Goal: Communication & Community: Answer question/provide support

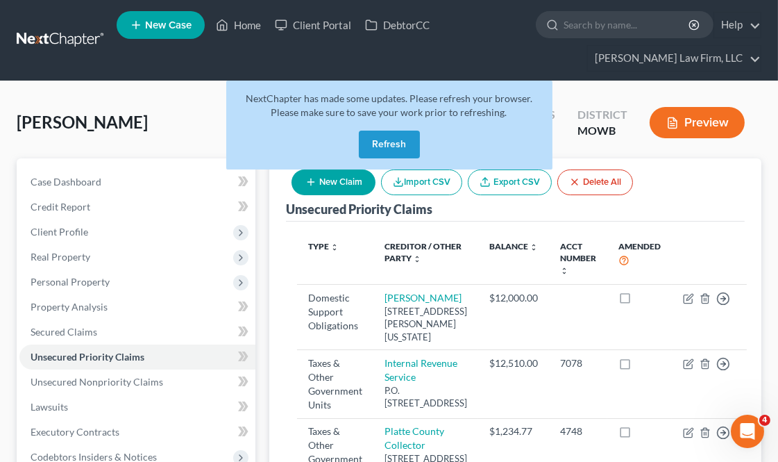
click at [400, 148] on button "Refresh" at bounding box center [389, 144] width 61 height 28
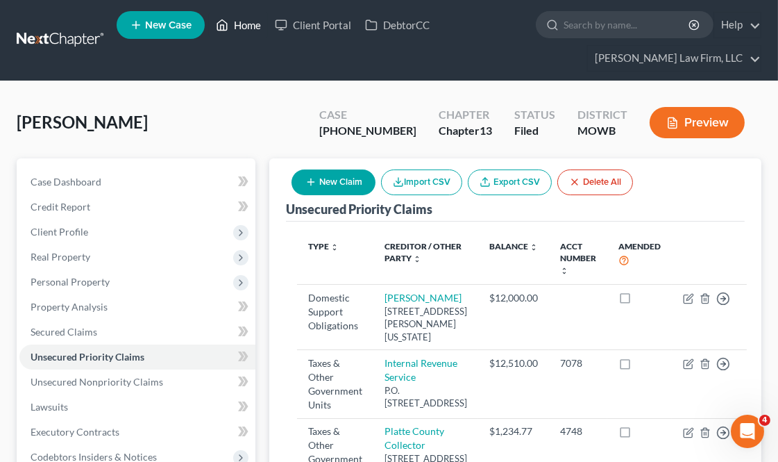
click at [246, 19] on link "Home" at bounding box center [238, 24] width 59 height 25
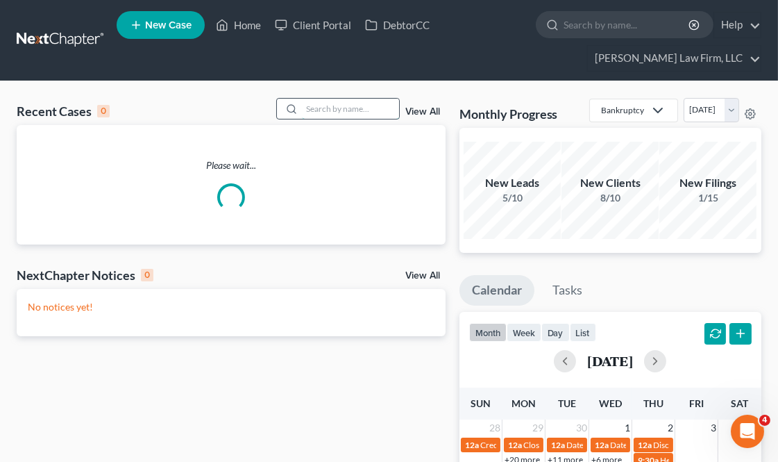
click at [369, 109] on input "search" at bounding box center [350, 109] width 97 height 20
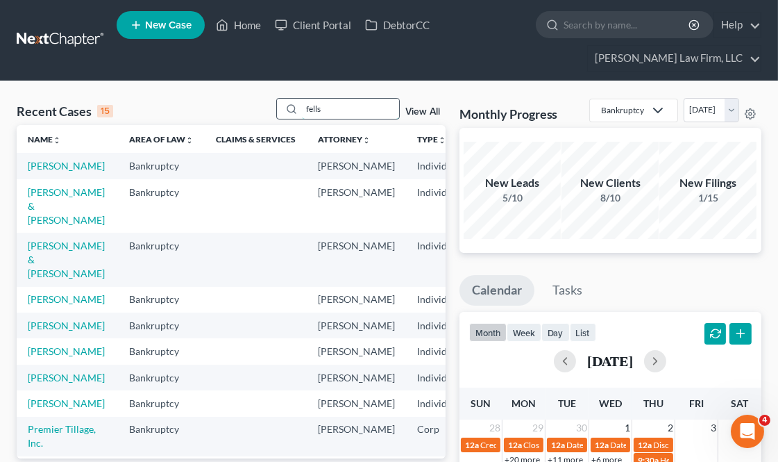
type input "fells"
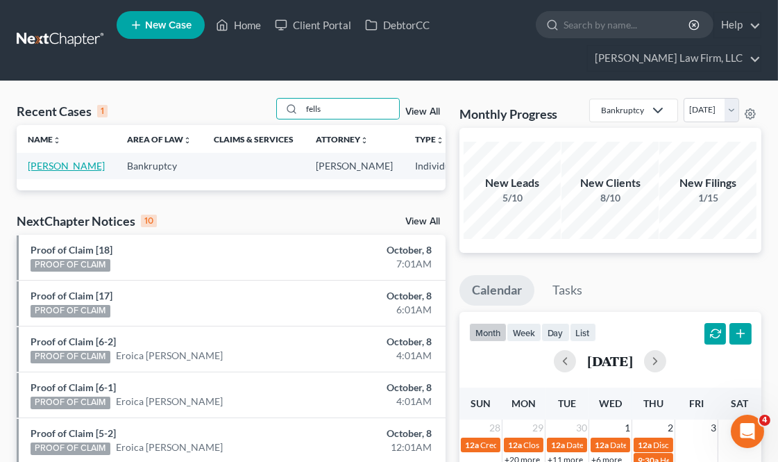
click at [40, 171] on link "[PERSON_NAME]" at bounding box center [66, 166] width 77 height 12
select select "6"
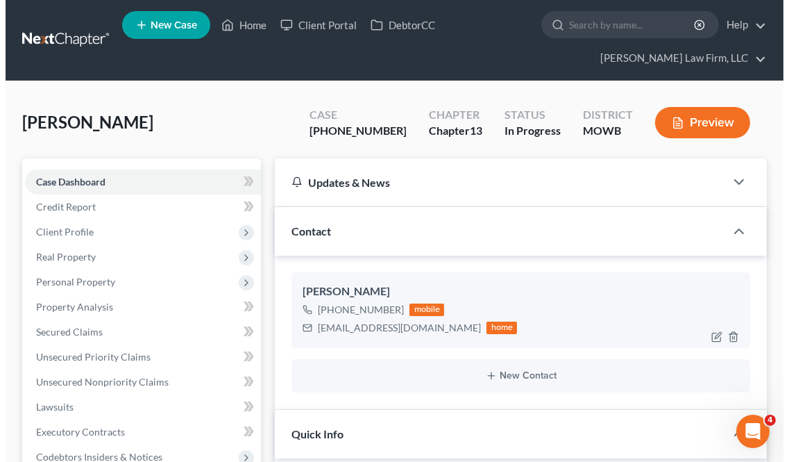
scroll to position [5372, 0]
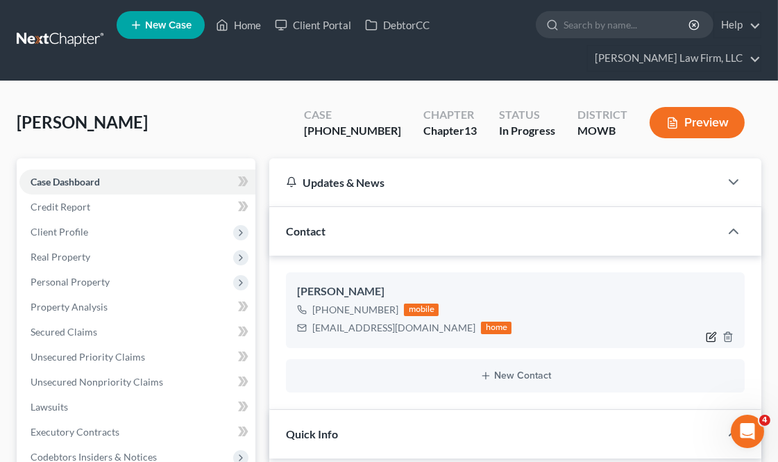
click at [711, 339] on icon "button" at bounding box center [711, 336] width 11 height 11
select select "0"
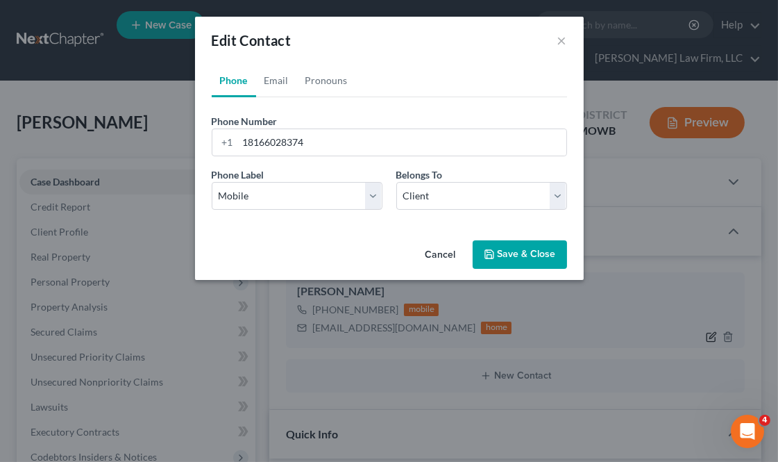
scroll to position [5344, 0]
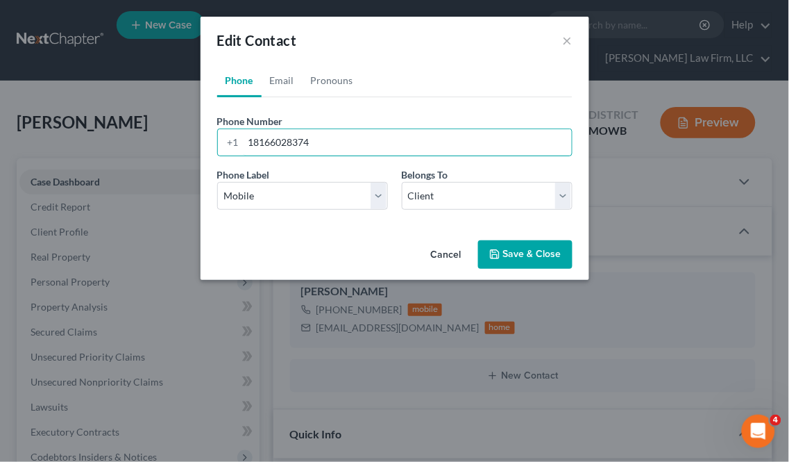
drag, startPoint x: 332, startPoint y: 141, endPoint x: 170, endPoint y: 142, distance: 161.7
click at [170, 142] on div "Edit Contact × Phone Email Pronouns Phone Number * [PHONE_NUMBER] Ext. Phone La…" at bounding box center [394, 231] width 789 height 462
paste input "[PHONE_NUMBER]"
type input "[PHONE_NUMBER]"
click at [550, 253] on button "Save & Close" at bounding box center [525, 254] width 94 height 29
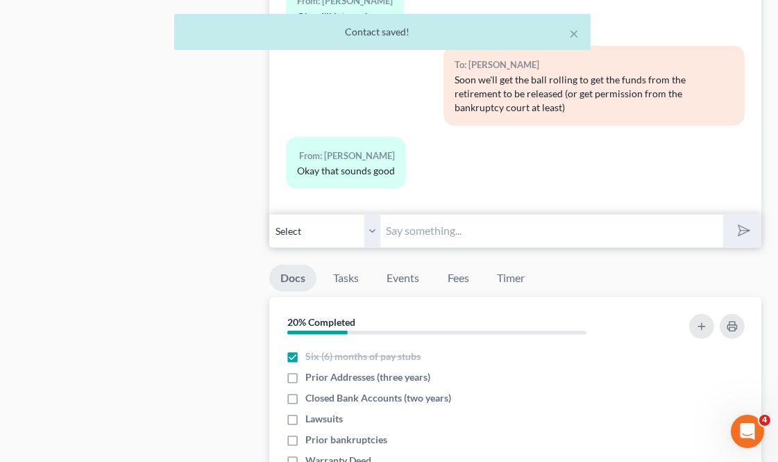
scroll to position [1542, 0]
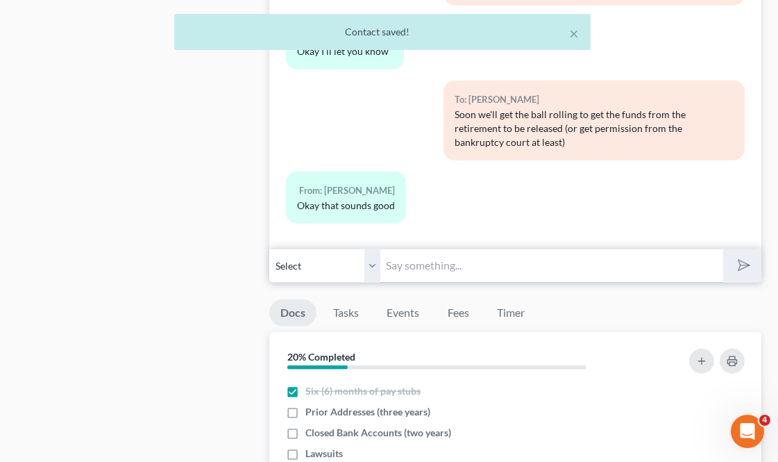
click at [424, 273] on input "text" at bounding box center [551, 265] width 342 height 34
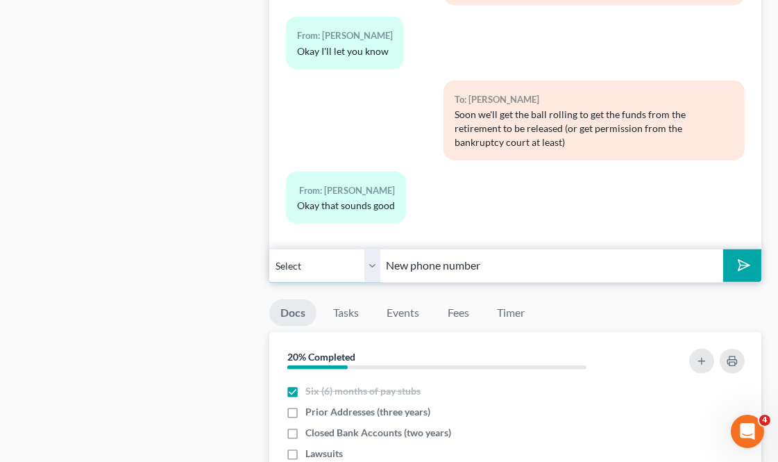
click at [372, 271] on select "Select [PHONE_NUMBER] - [PERSON_NAME]" at bounding box center [324, 265] width 111 height 34
drag, startPoint x: 155, startPoint y: 231, endPoint x: 146, endPoint y: 228, distance: 10.3
click at [511, 260] on input "New phone number" at bounding box center [551, 265] width 342 height 34
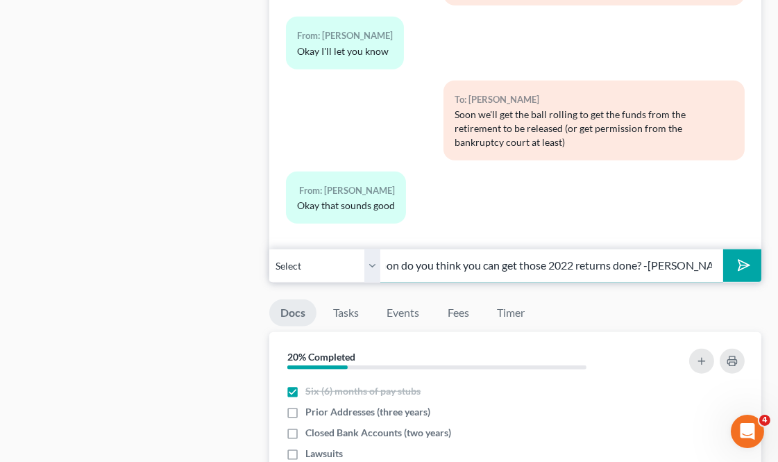
type input "New phone number received, how soon do you think you can get those 2022 returns…"
click at [723, 249] on button "submit" at bounding box center [742, 265] width 38 height 33
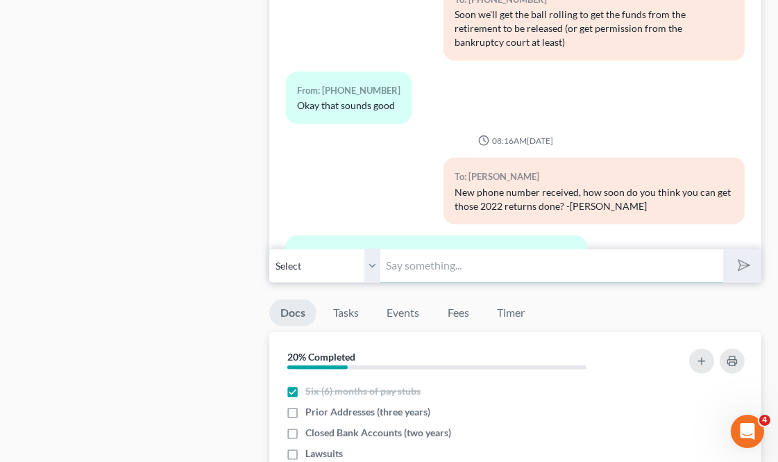
scroll to position [5549, 0]
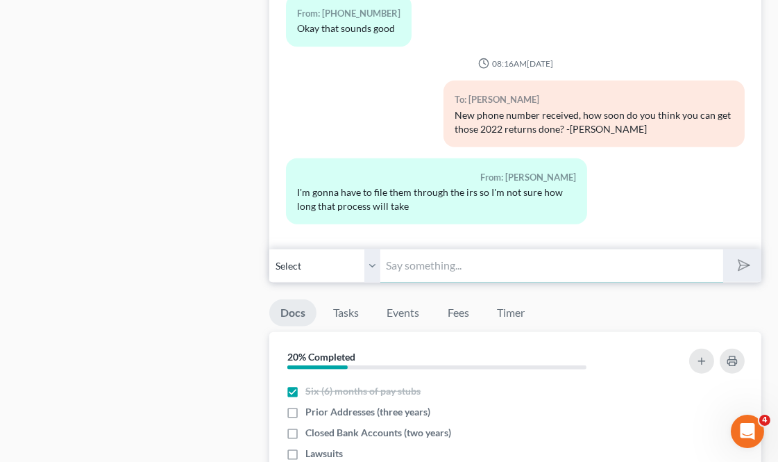
click at [482, 278] on input "text" at bounding box center [551, 265] width 342 height 34
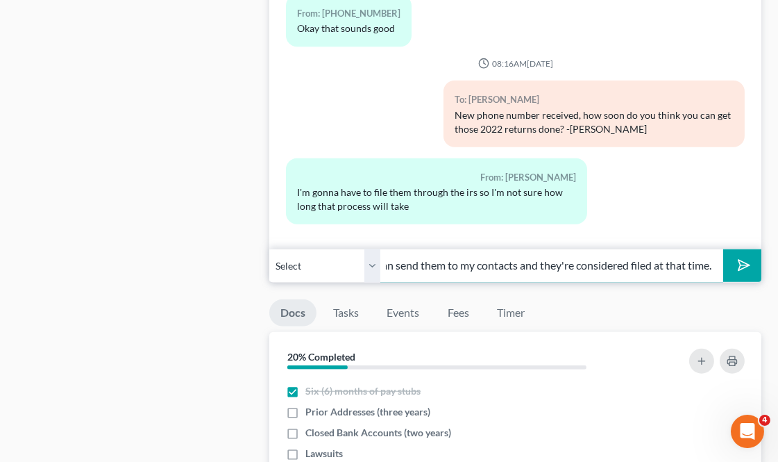
scroll to position [0, 258]
type input "When they're ready you can send them to me and I can send them to my contacts a…"
click at [723, 249] on button "submit" at bounding box center [742, 265] width 38 height 33
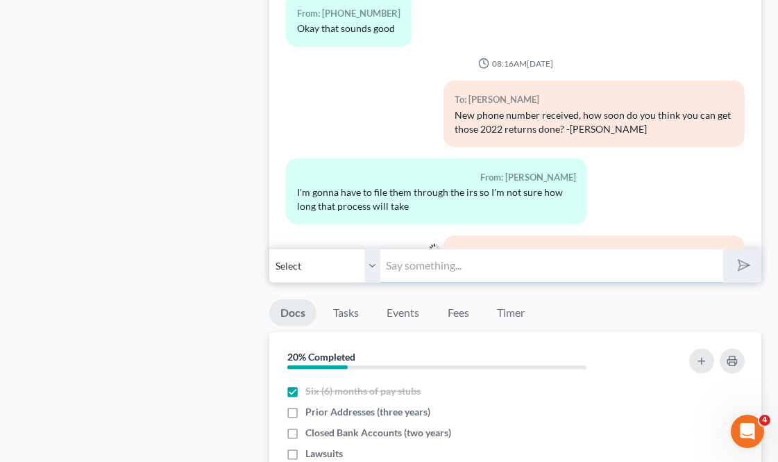
scroll to position [5626, 0]
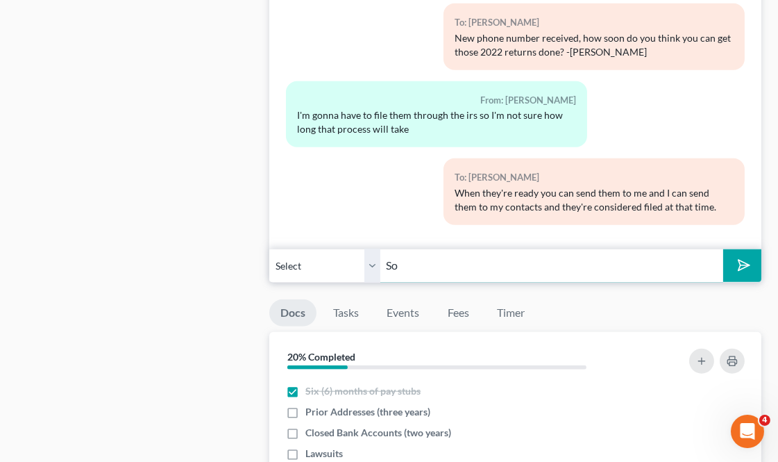
type input "S"
type input "(This is both state and federal)"
click at [723, 249] on button "submit" at bounding box center [742, 265] width 38 height 33
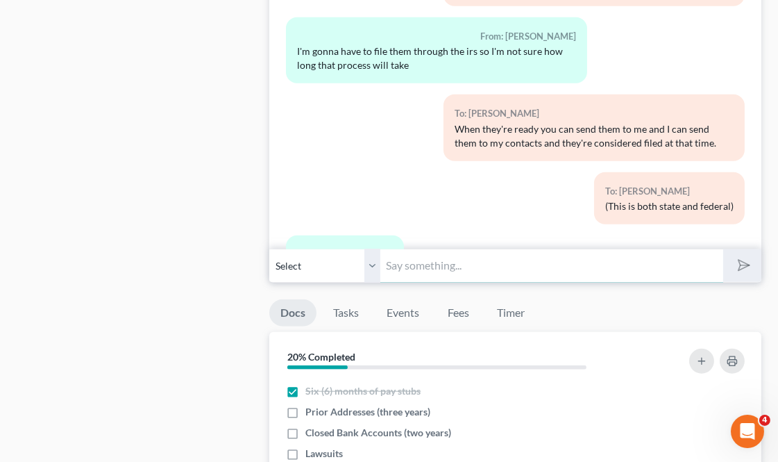
scroll to position [5754, 0]
